Goal: Find contact information: Find contact information

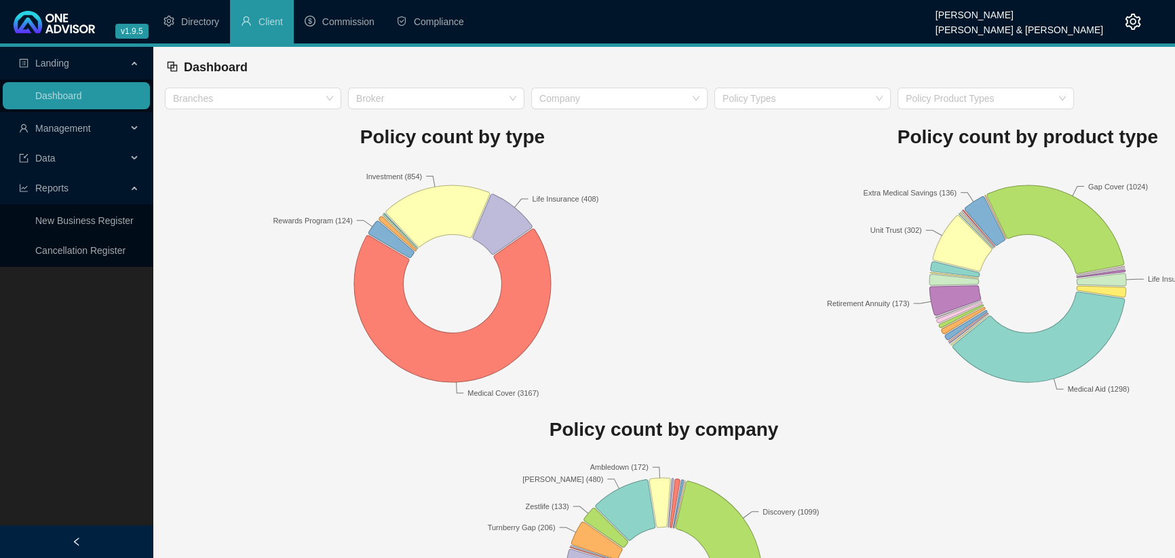
click at [51, 131] on span "Management" at bounding box center [63, 128] width 56 height 11
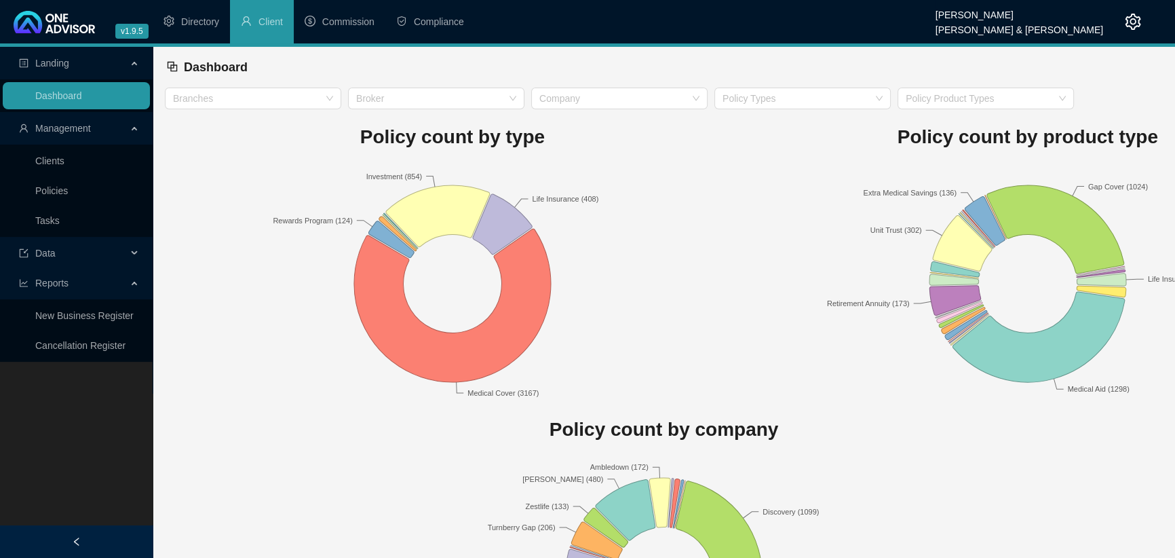
click at [57, 161] on link "Clients" at bounding box center [49, 160] width 29 height 11
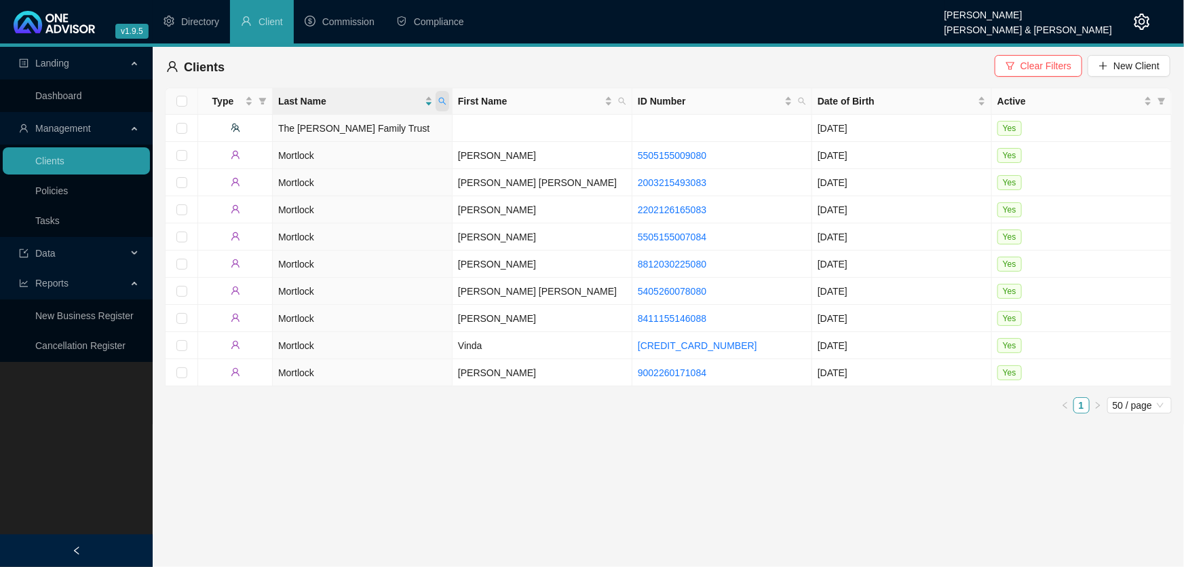
click at [436, 98] on span at bounding box center [443, 101] width 14 height 20
type input "r"
type input "brown"
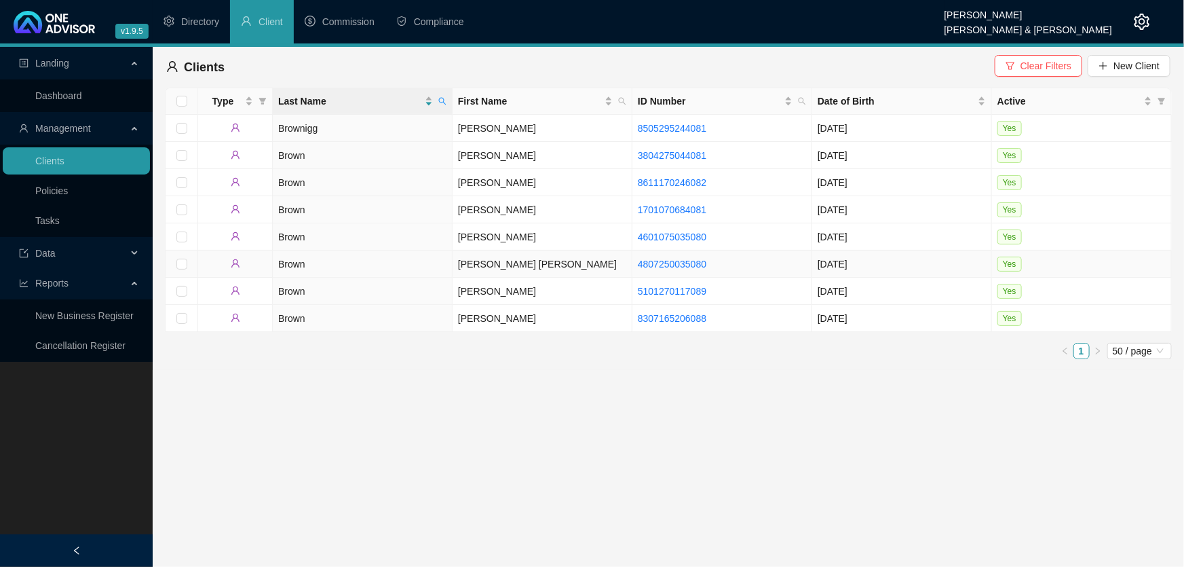
click at [472, 261] on td "[PERSON_NAME] [PERSON_NAME]" at bounding box center [543, 263] width 180 height 27
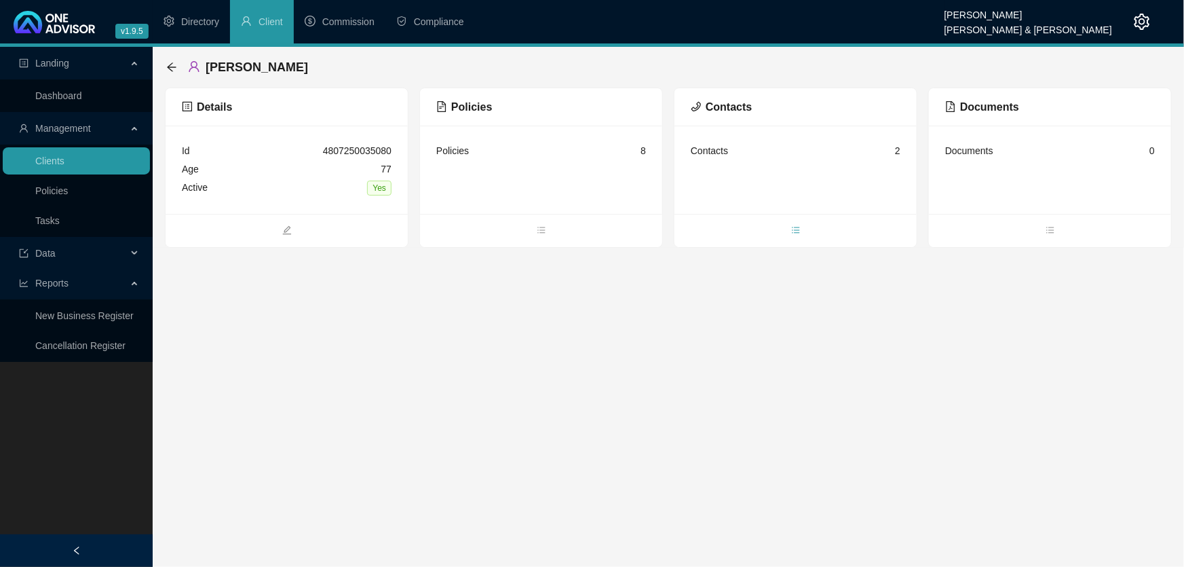
click at [795, 229] on icon "bars" at bounding box center [795, 230] width 7 height 6
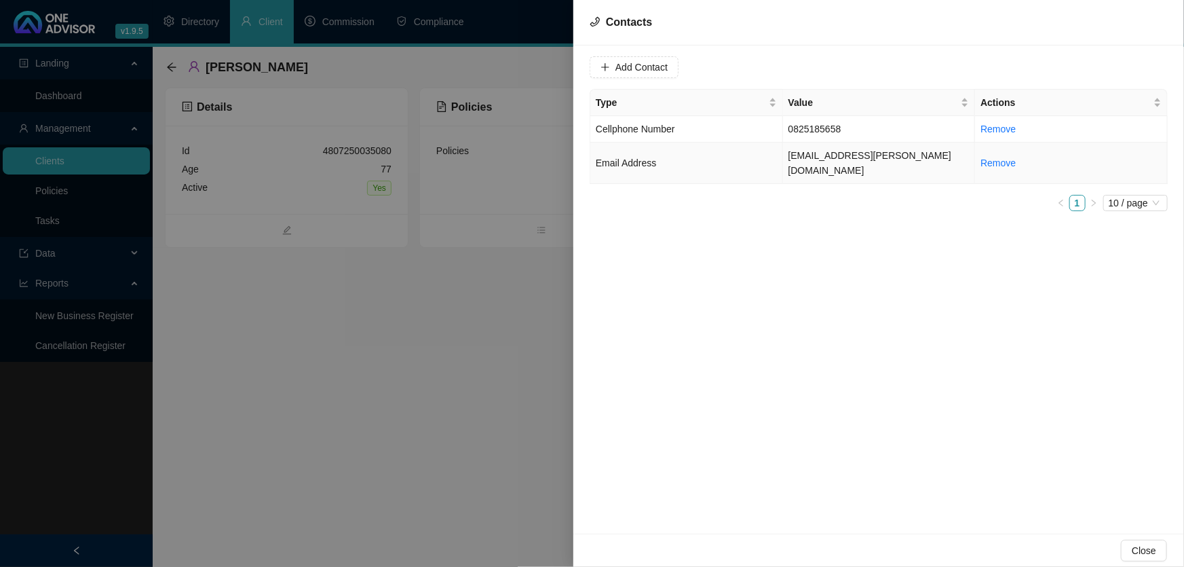
click at [805, 154] on td "[EMAIL_ADDRESS][PERSON_NAME][DOMAIN_NAME]" at bounding box center [879, 162] width 193 height 41
drag, startPoint x: 726, startPoint y: 67, endPoint x: 627, endPoint y: 74, distance: 99.3
click at [627, 74] on input "[EMAIL_ADDRESS][PERSON_NAME][DOMAIN_NAME]" at bounding box center [690, 67] width 135 height 22
click at [452, 379] on div at bounding box center [592, 283] width 1184 height 567
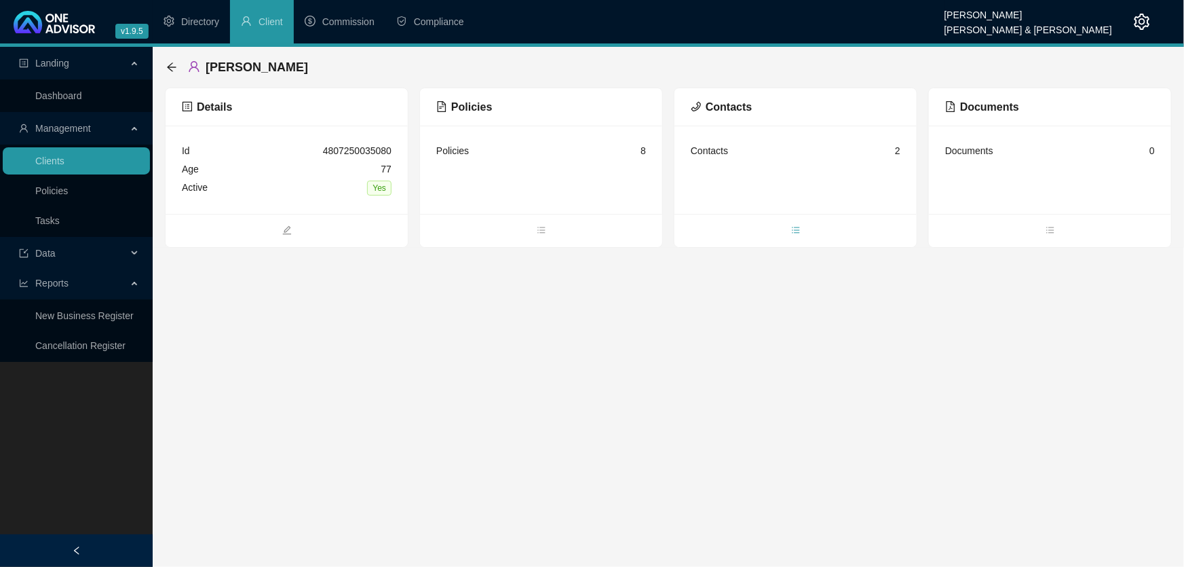
click at [791, 233] on icon "bars" at bounding box center [795, 229] width 9 height 9
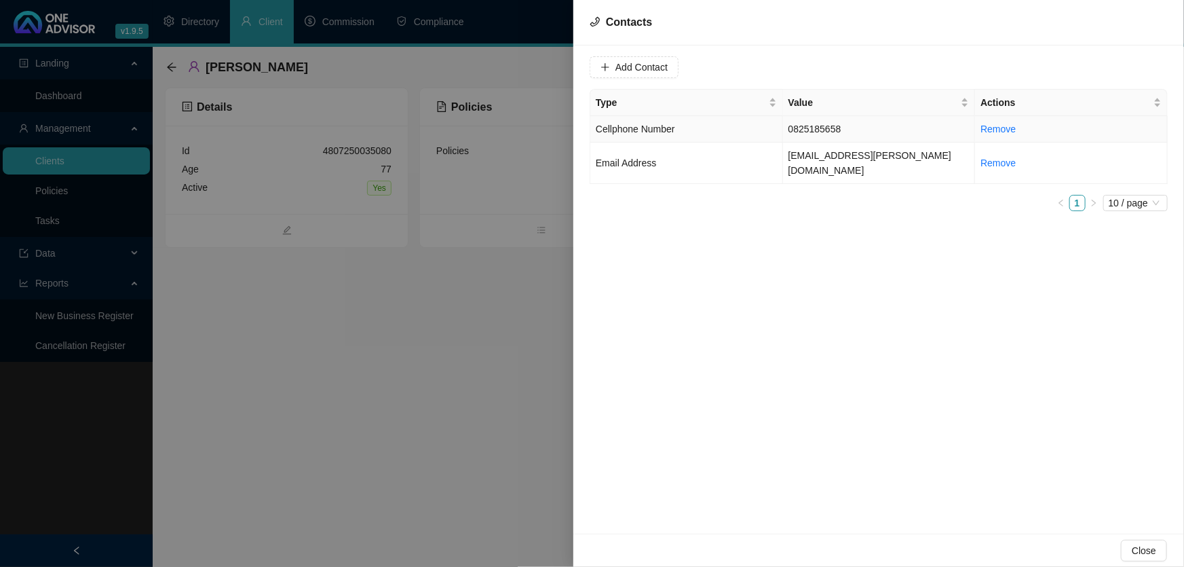
click at [851, 128] on td "0825185658" at bounding box center [879, 129] width 193 height 26
drag, startPoint x: 697, startPoint y: 64, endPoint x: 619, endPoint y: 70, distance: 77.5
click at [619, 70] on div "Value 0825185658" at bounding box center [674, 67] width 168 height 22
click at [520, 437] on div at bounding box center [592, 283] width 1184 height 567
